Goal: Book appointment/travel/reservation

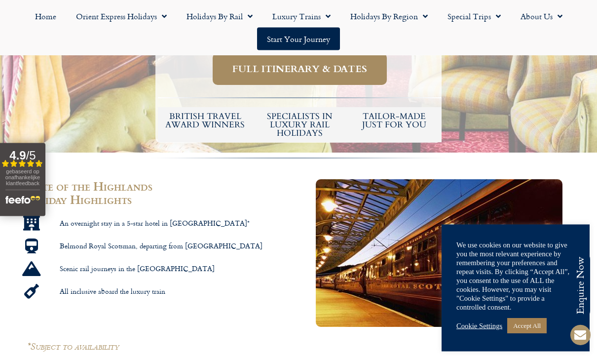
scroll to position [476, 0]
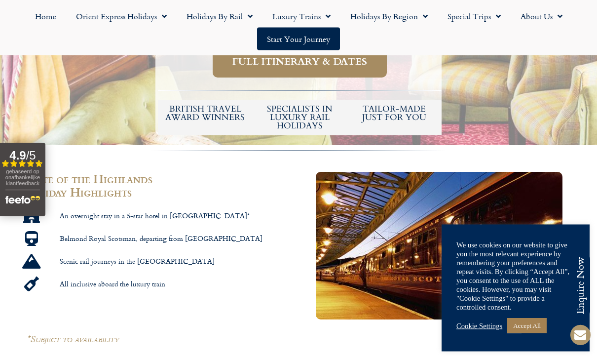
click at [536, 333] on link "Accept All" at bounding box center [528, 325] width 40 height 15
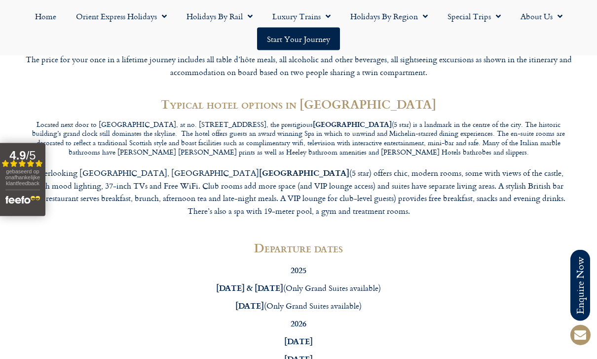
scroll to position [2626, 0]
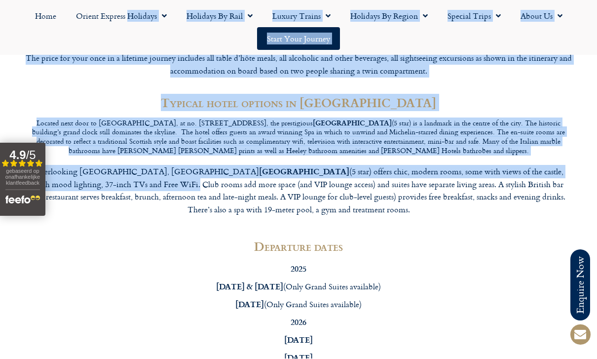
click at [246, 299] on strong "[DATE]" at bounding box center [250, 304] width 29 height 11
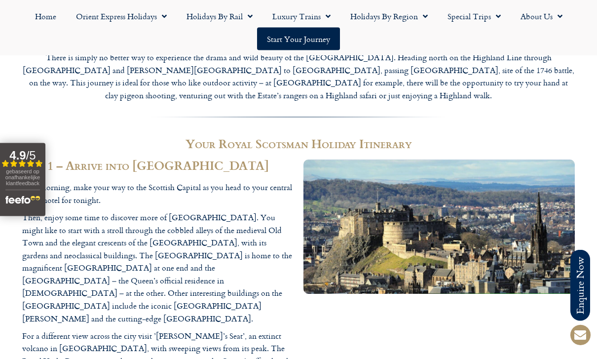
scroll to position [1059, 0]
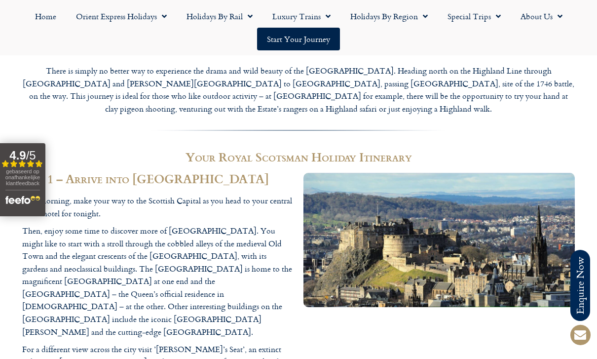
click at [322, 22] on span "Menu" at bounding box center [326, 16] width 10 height 18
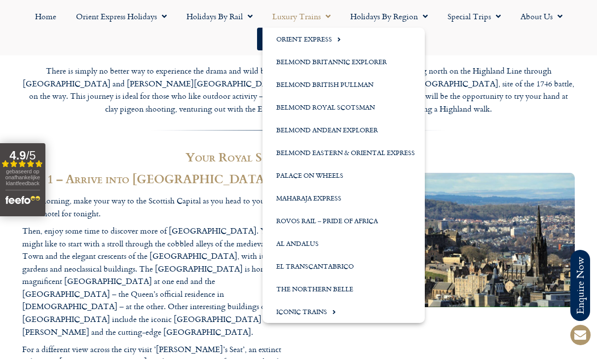
click at [353, 111] on link "Belmond Royal Scotsman" at bounding box center [344, 107] width 162 height 23
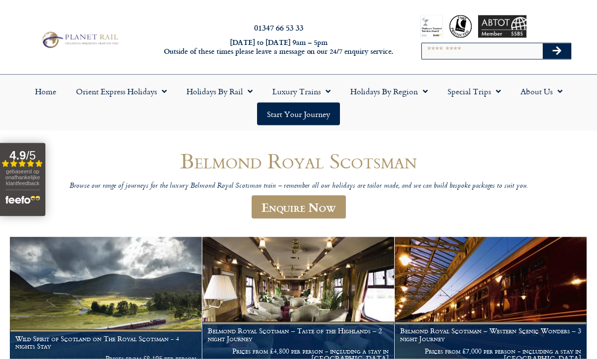
scroll to position [2, 0]
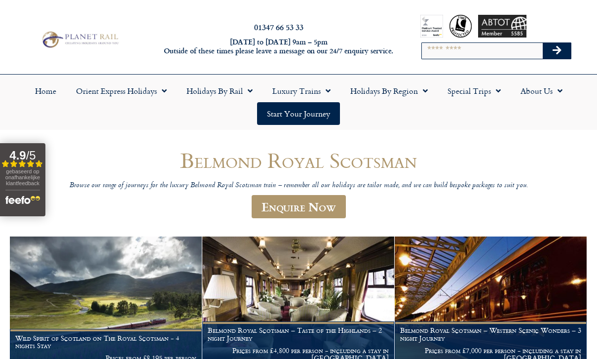
click at [486, 92] on link "Special Trips" at bounding box center [474, 90] width 73 height 23
click at [515, 150] on h1 "Belmond Royal Scotsman" at bounding box center [299, 160] width 474 height 23
click at [91, 86] on link "Orient Express Holidays" at bounding box center [121, 90] width 111 height 23
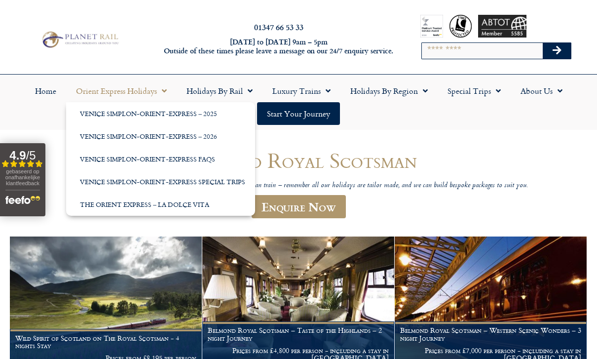
click at [495, 156] on h1 "Belmond Royal Scotsman" at bounding box center [299, 160] width 474 height 23
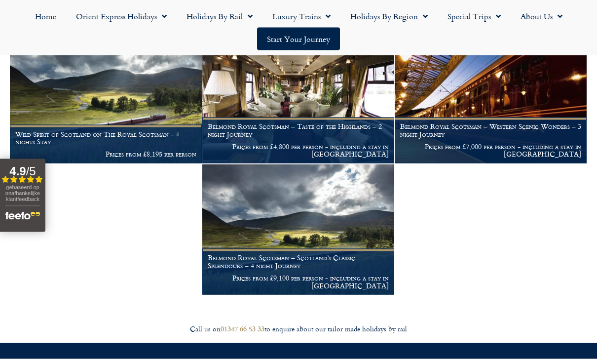
scroll to position [207, 0]
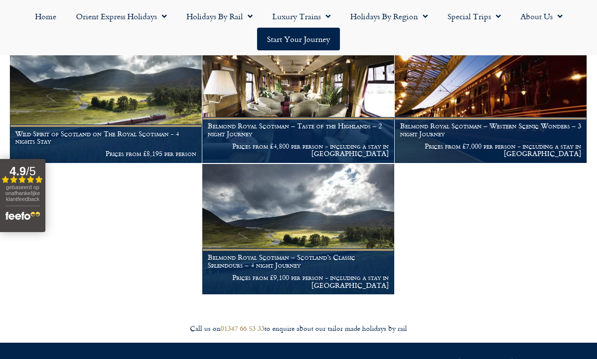
click at [336, 206] on img at bounding box center [298, 229] width 192 height 130
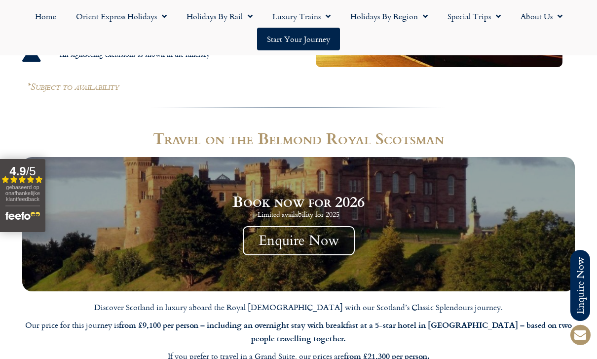
scroll to position [722, 0]
